Goal: Use online tool/utility: Utilize a website feature to perform a specific function

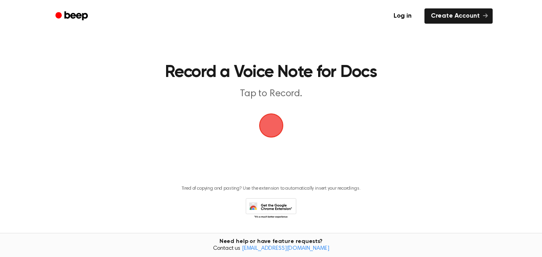
click at [278, 124] on span "button" at bounding box center [271, 125] width 22 height 22
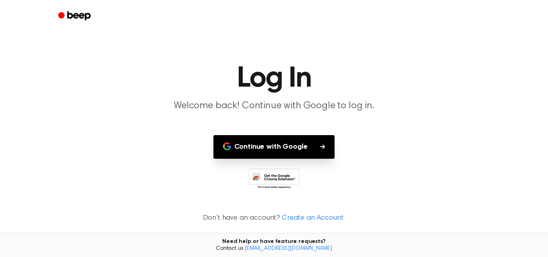
click at [324, 147] on icon "button" at bounding box center [322, 147] width 5 height 5
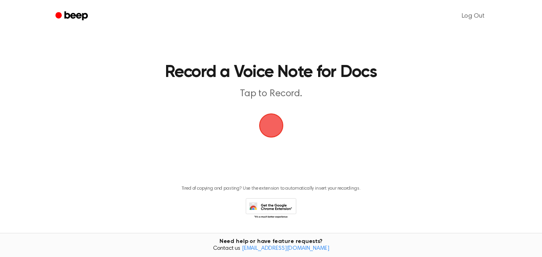
click at [267, 126] on span "button" at bounding box center [271, 125] width 22 height 22
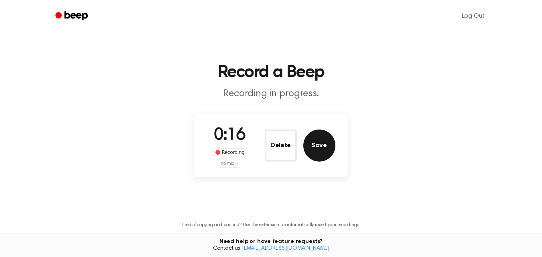
click at [315, 151] on button "Save" at bounding box center [319, 146] width 32 height 32
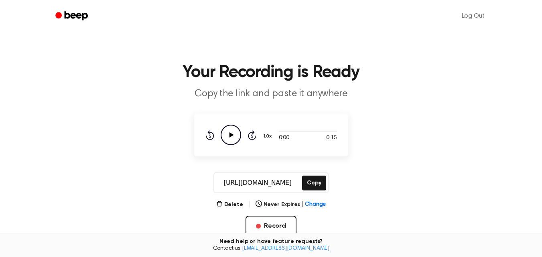
click at [231, 133] on icon "Play Audio" at bounding box center [231, 135] width 20 height 20
click at [285, 129] on div at bounding box center [308, 131] width 58 height 6
click at [239, 205] on button "Delete" at bounding box center [229, 205] width 27 height 8
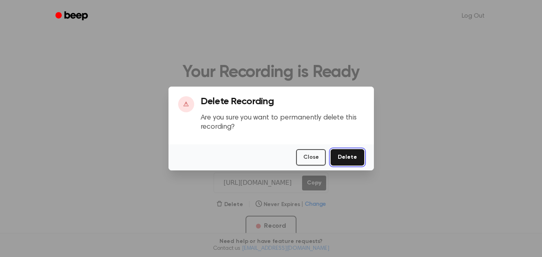
click at [345, 157] on button "Delete" at bounding box center [347, 157] width 33 height 16
